Goal: Browse casually

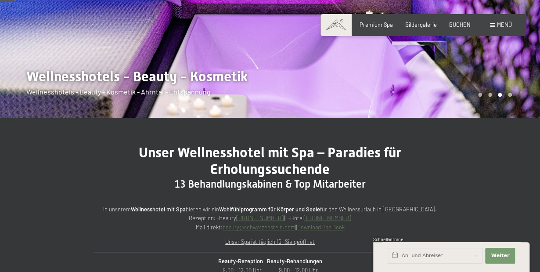
scroll to position [141, 0]
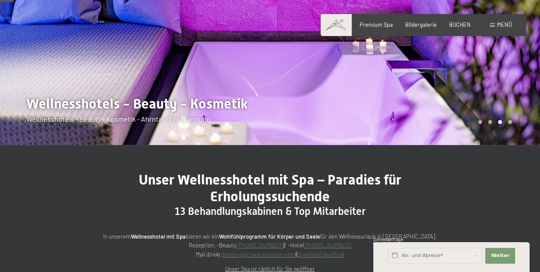
click at [99, 108] on div at bounding box center [135, 2] width 270 height 286
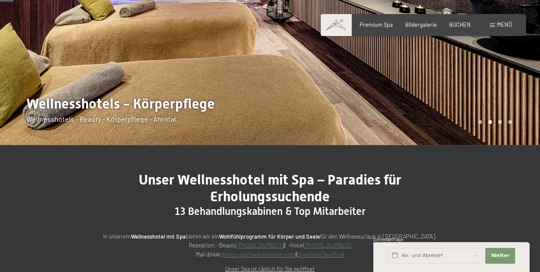
click at [141, 104] on div at bounding box center [135, 2] width 270 height 286
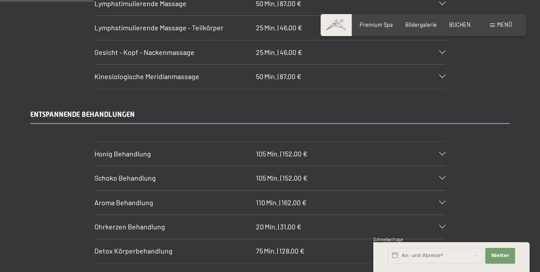
scroll to position [984, 0]
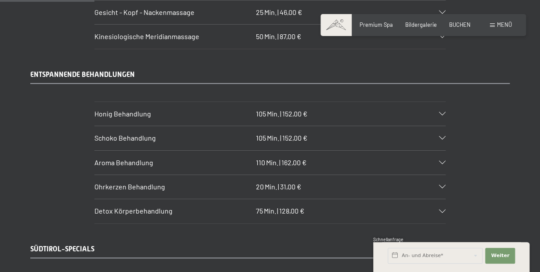
click at [444, 185] on icon at bounding box center [442, 187] width 7 height 4
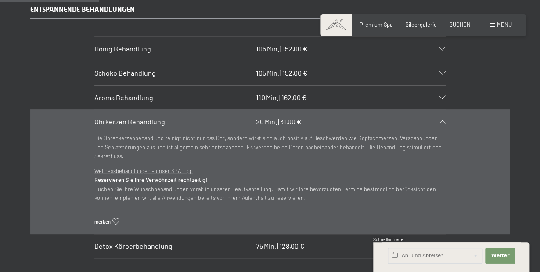
scroll to position [1054, 0]
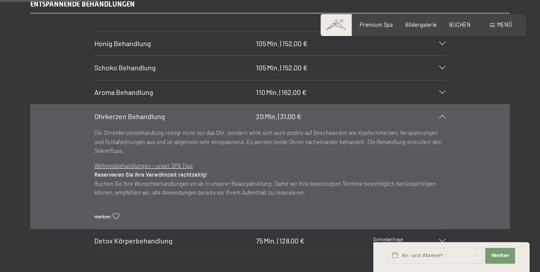
click at [442, 115] on icon at bounding box center [442, 117] width 7 height 4
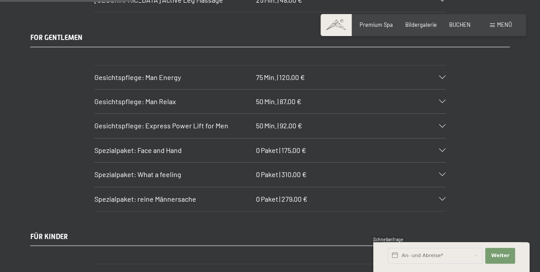
scroll to position [1371, 0]
click at [443, 138] on div "Spezialpaket: Face and Hand 0 Paket | 175,00 €" at bounding box center [269, 150] width 351 height 24
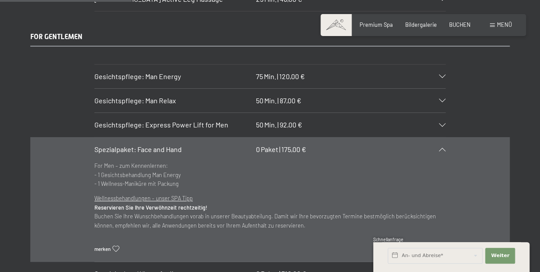
click at [442, 148] on icon at bounding box center [442, 150] width 7 height 4
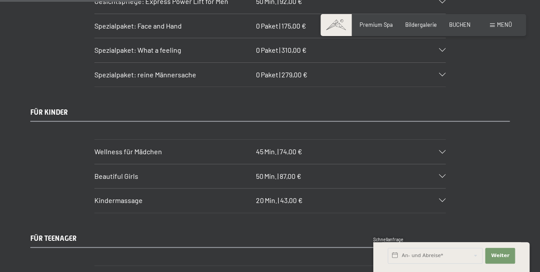
scroll to position [1511, 0]
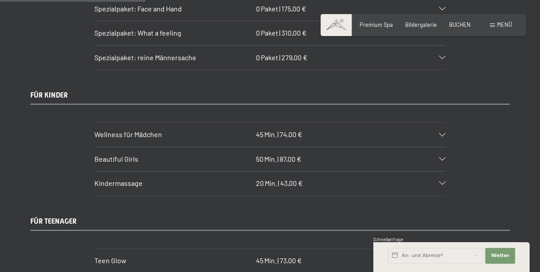
click at [443, 133] on icon at bounding box center [442, 135] width 7 height 4
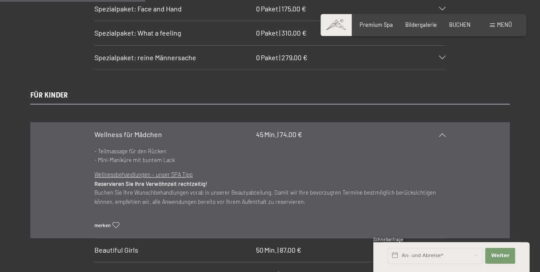
click at [440, 133] on icon at bounding box center [442, 135] width 7 height 4
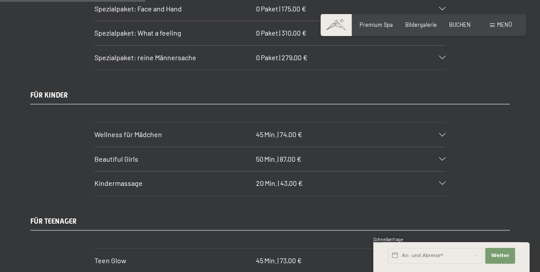
click at [441, 157] on icon at bounding box center [442, 159] width 7 height 4
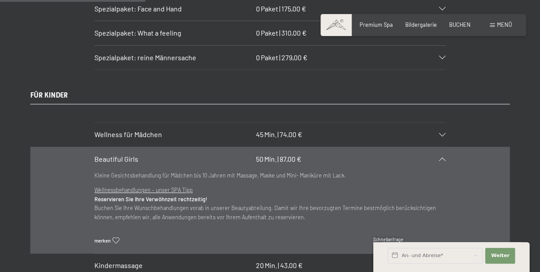
click at [440, 157] on icon at bounding box center [442, 159] width 7 height 4
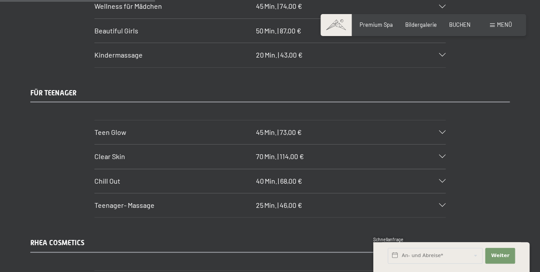
scroll to position [1652, 0]
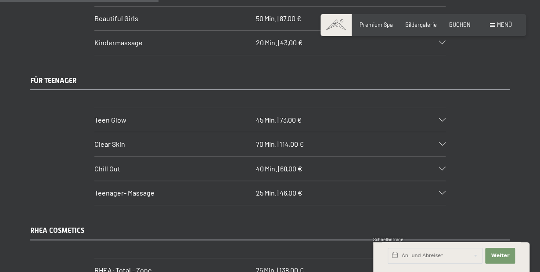
click at [441, 157] on div "Chill Out 40 Min. | 68,00 €" at bounding box center [269, 169] width 351 height 24
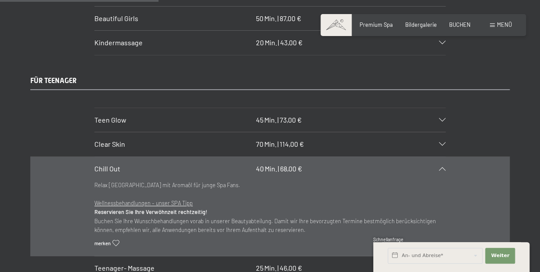
click at [444, 167] on icon at bounding box center [442, 169] width 7 height 4
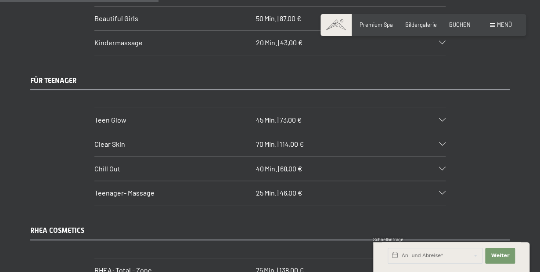
click at [441, 191] on icon at bounding box center [442, 193] width 7 height 4
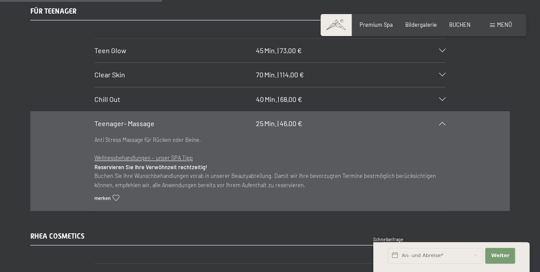
scroll to position [1722, 0]
click at [445, 121] on icon at bounding box center [442, 123] width 7 height 4
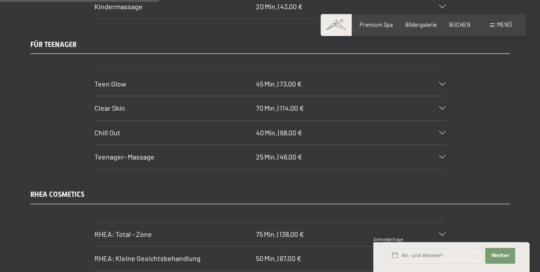
scroll to position [1652, 0]
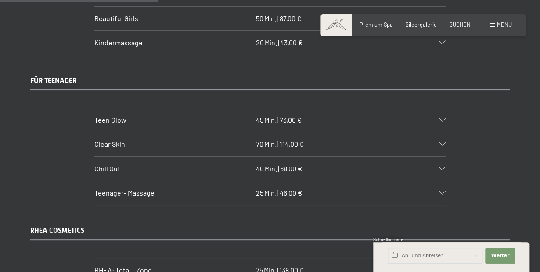
click at [438, 118] on div at bounding box center [438, 120] width 15 height 4
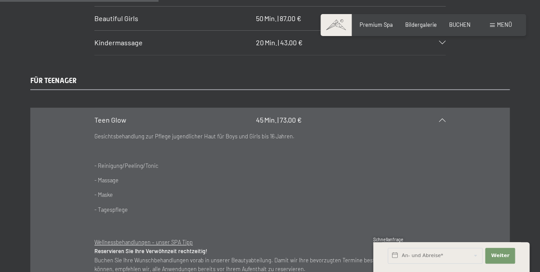
click at [442, 118] on icon at bounding box center [442, 120] width 7 height 4
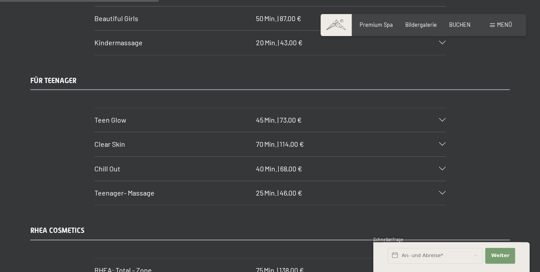
click at [443, 142] on icon at bounding box center [442, 144] width 7 height 4
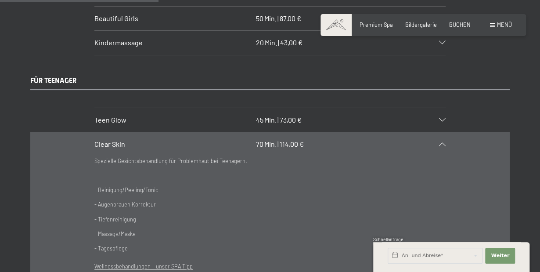
click at [443, 142] on icon at bounding box center [442, 144] width 7 height 4
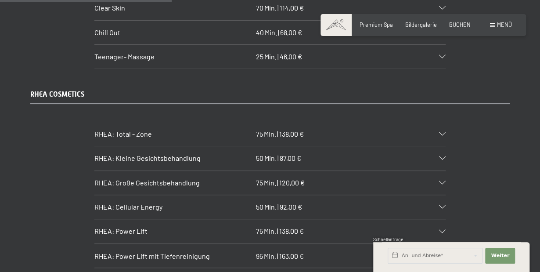
scroll to position [1827, 0]
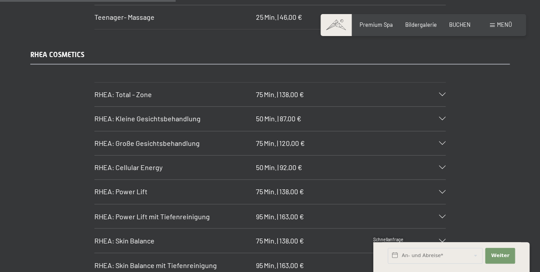
click at [444, 117] on icon at bounding box center [442, 119] width 7 height 4
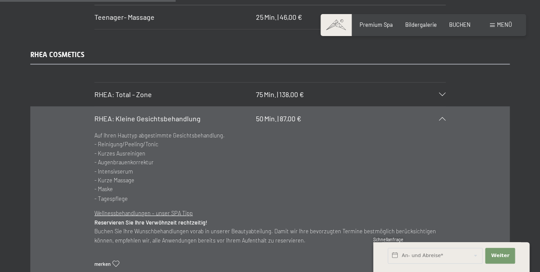
click at [442, 117] on icon at bounding box center [442, 119] width 7 height 4
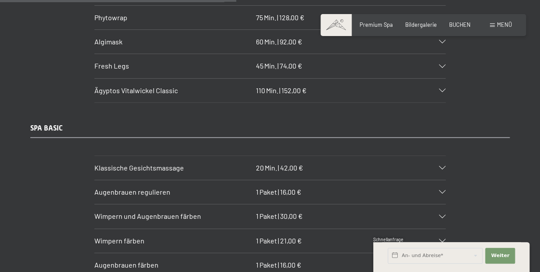
scroll to position [2460, 0]
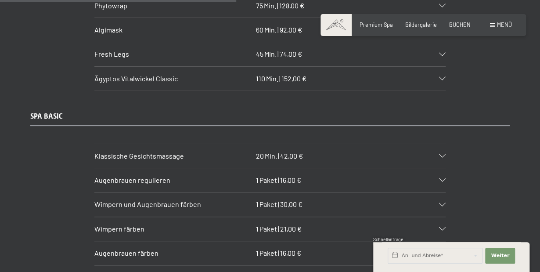
click at [438, 154] on div at bounding box center [438, 156] width 15 height 4
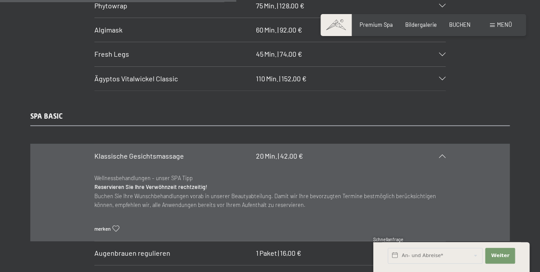
click at [438, 154] on div at bounding box center [438, 156] width 15 height 4
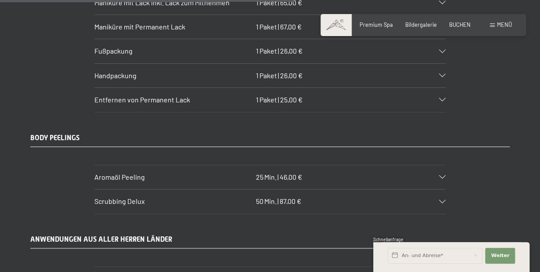
scroll to position [3058, 0]
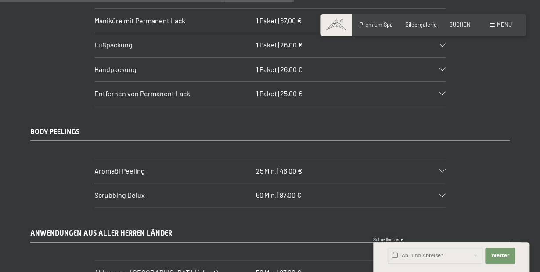
click at [439, 169] on icon at bounding box center [442, 171] width 7 height 4
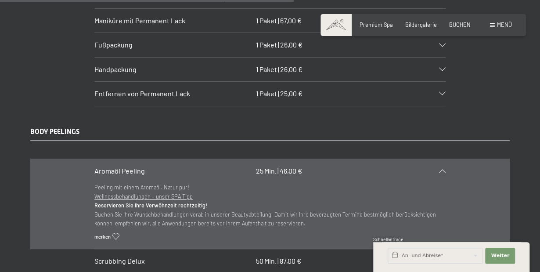
click at [438, 169] on div at bounding box center [438, 171] width 15 height 4
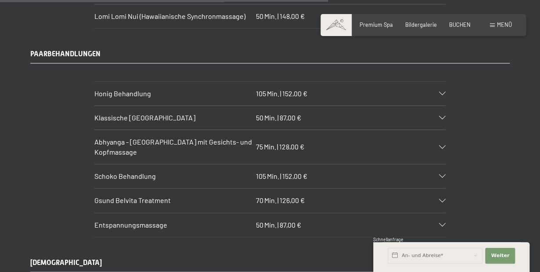
scroll to position [3374, 0]
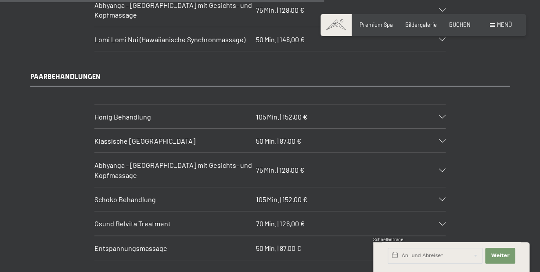
click at [441, 222] on icon at bounding box center [442, 224] width 7 height 4
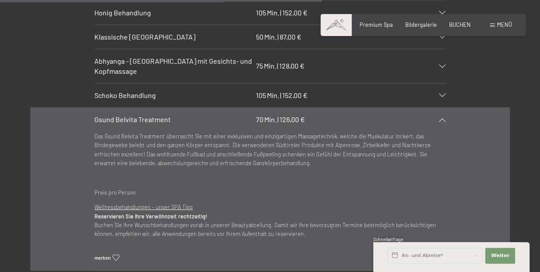
scroll to position [3479, 0]
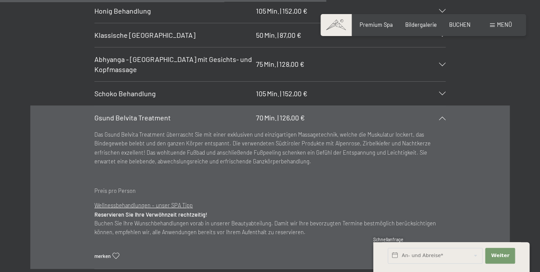
click at [443, 116] on icon at bounding box center [442, 118] width 7 height 4
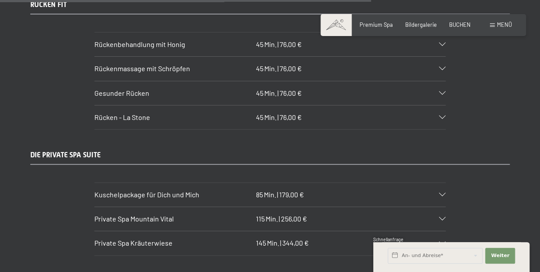
scroll to position [3866, 0]
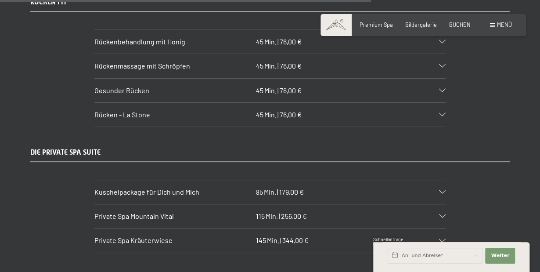
click at [442, 190] on icon at bounding box center [442, 192] width 7 height 4
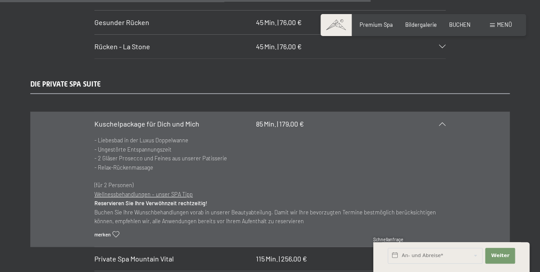
scroll to position [3936, 0]
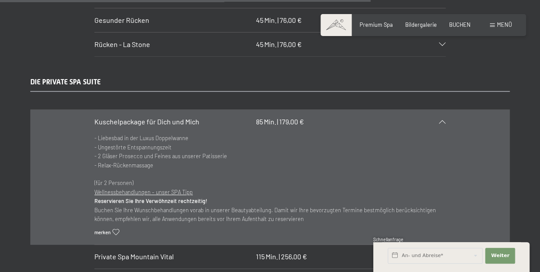
click at [443, 120] on icon at bounding box center [442, 122] width 7 height 4
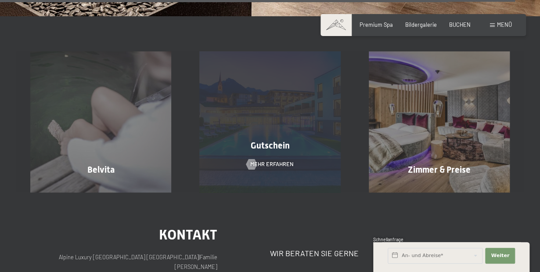
scroll to position [5447, 0]
